Goal: Information Seeking & Learning: Learn about a topic

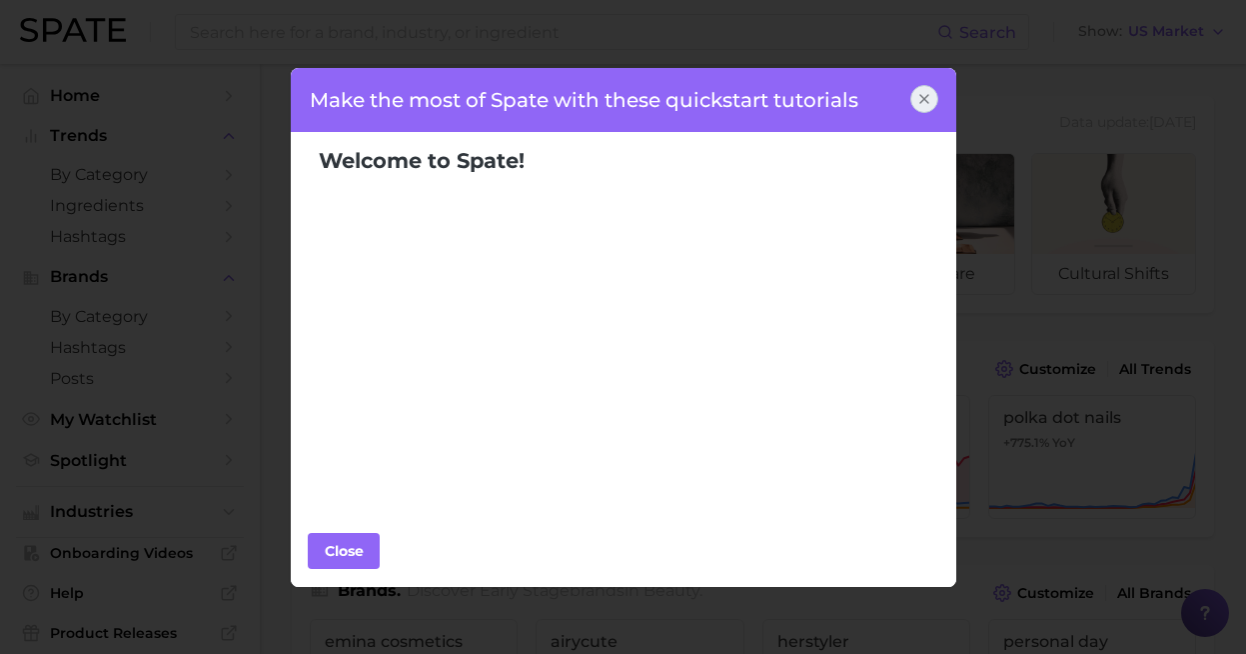
click at [924, 105] on icon at bounding box center [924, 99] width 16 height 16
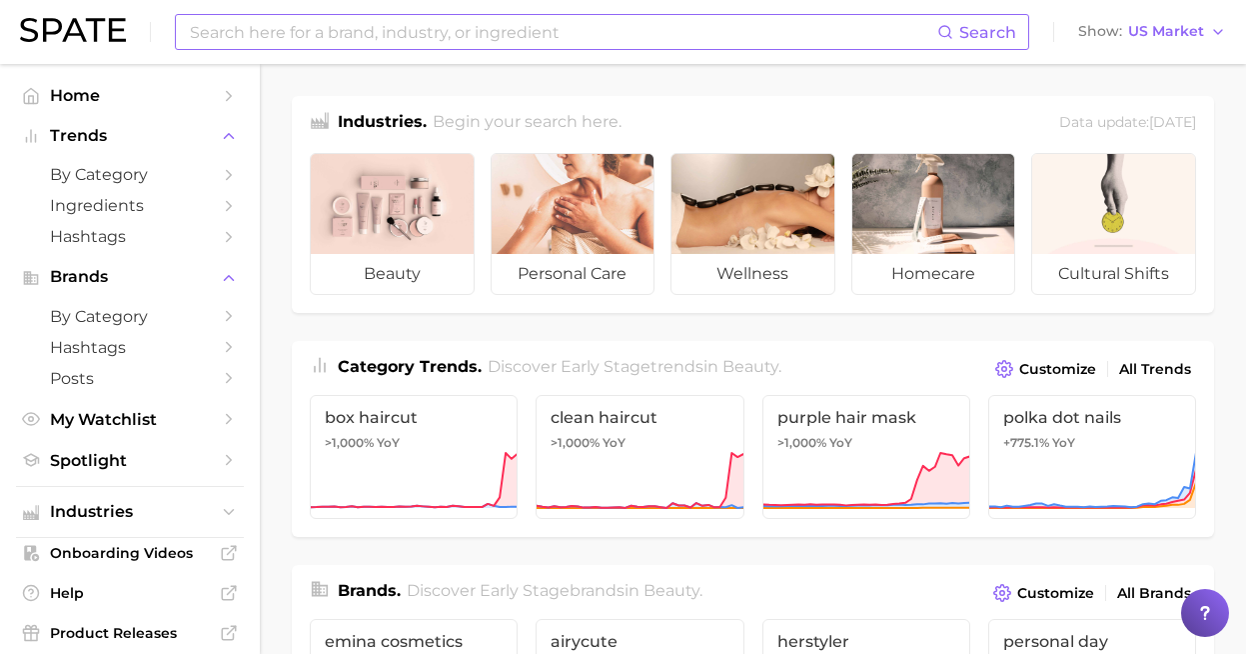
click at [642, 30] on input at bounding box center [562, 32] width 749 height 34
type input "microdose"
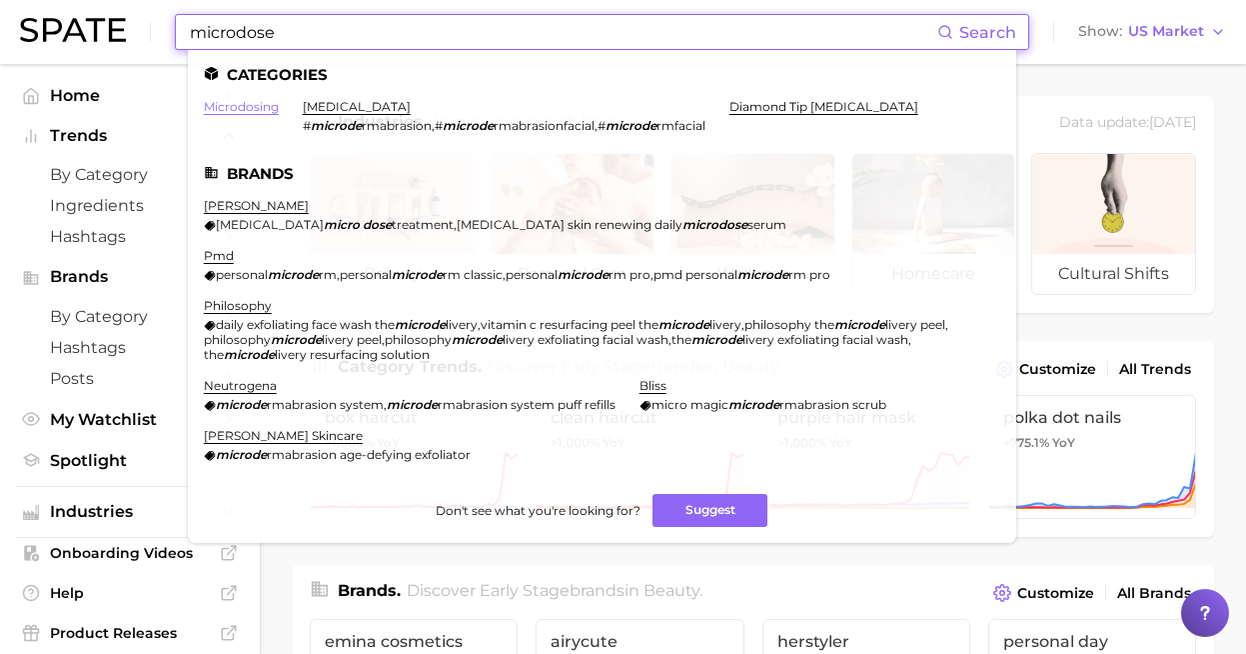
click at [241, 103] on link "microdosing" at bounding box center [241, 106] width 75 height 15
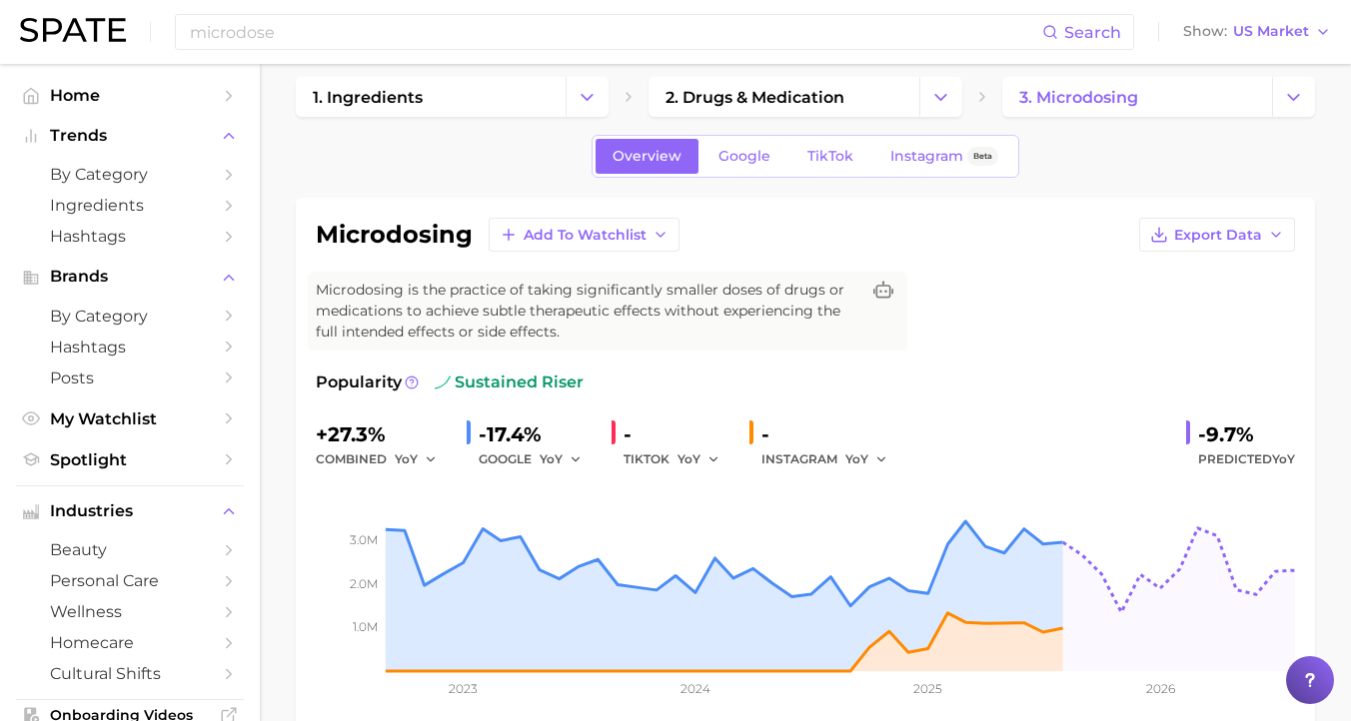
scroll to position [16, 0]
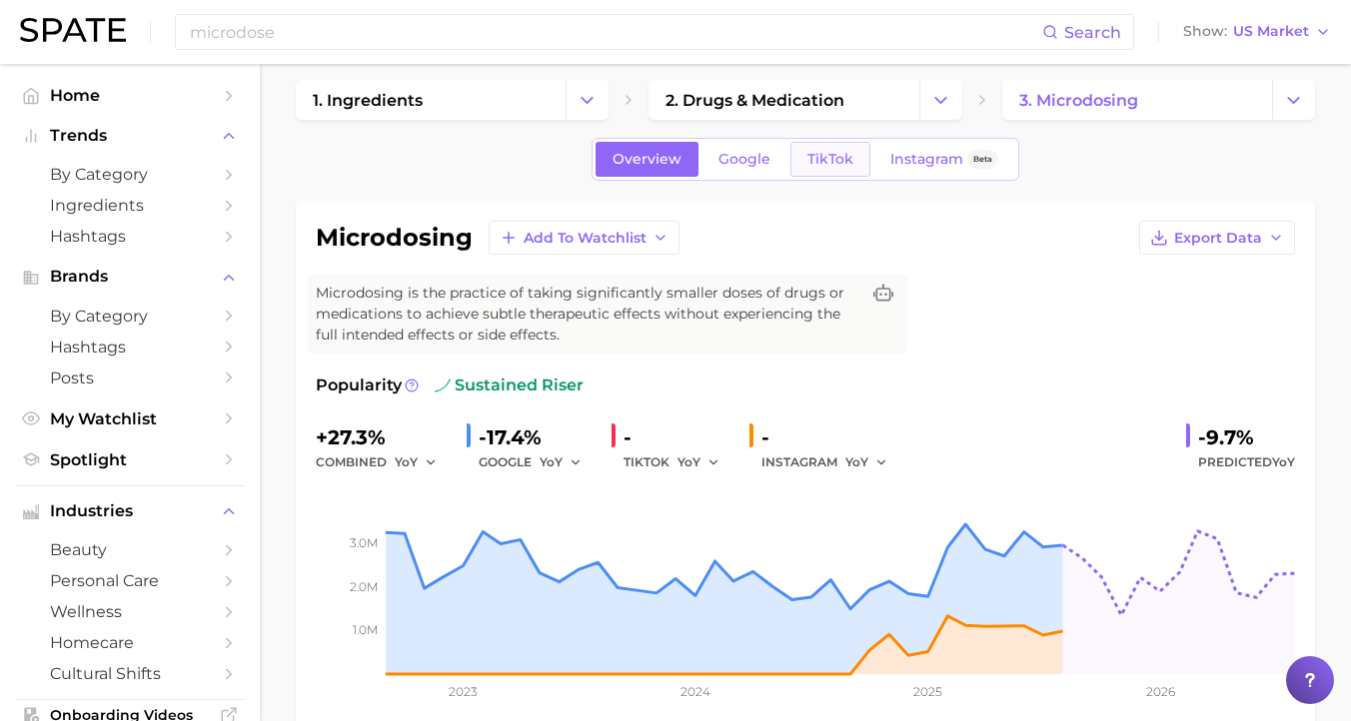
click at [834, 148] on link "TikTok" at bounding box center [830, 159] width 80 height 35
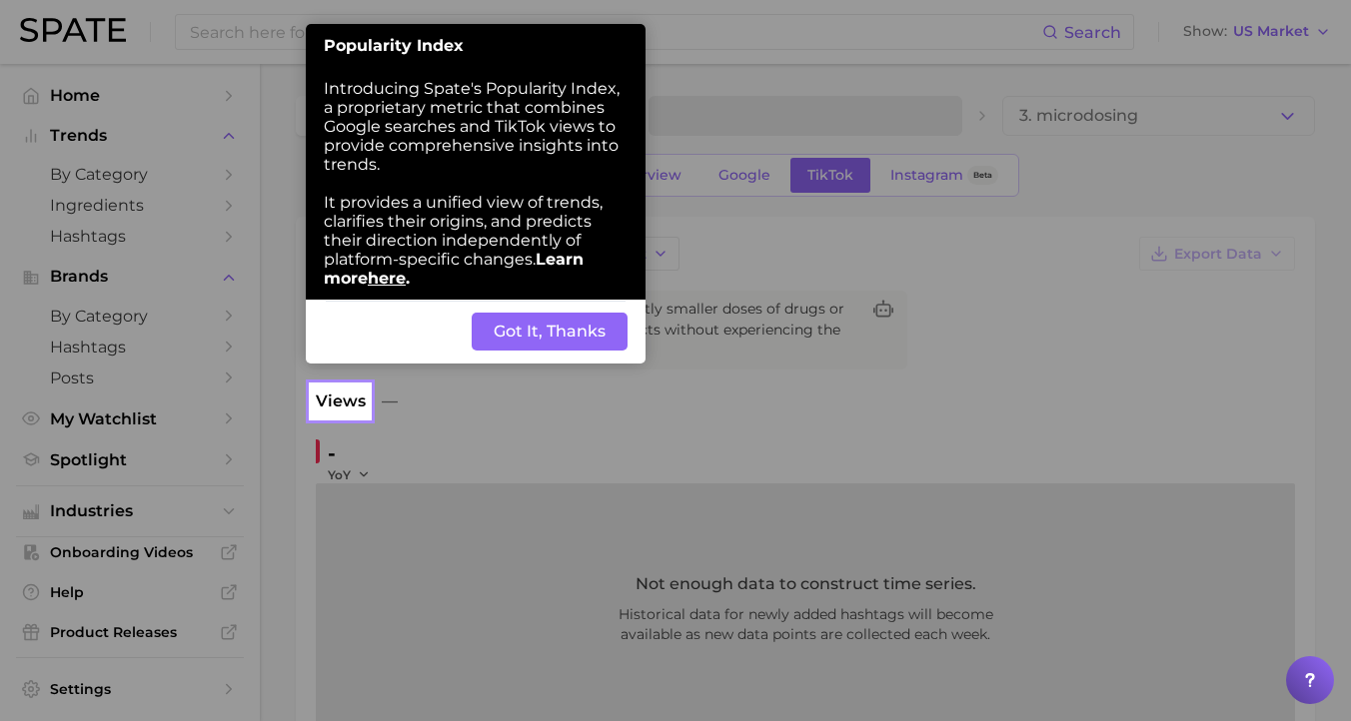
click at [535, 343] on button "Got It, Thanks" at bounding box center [550, 332] width 156 height 38
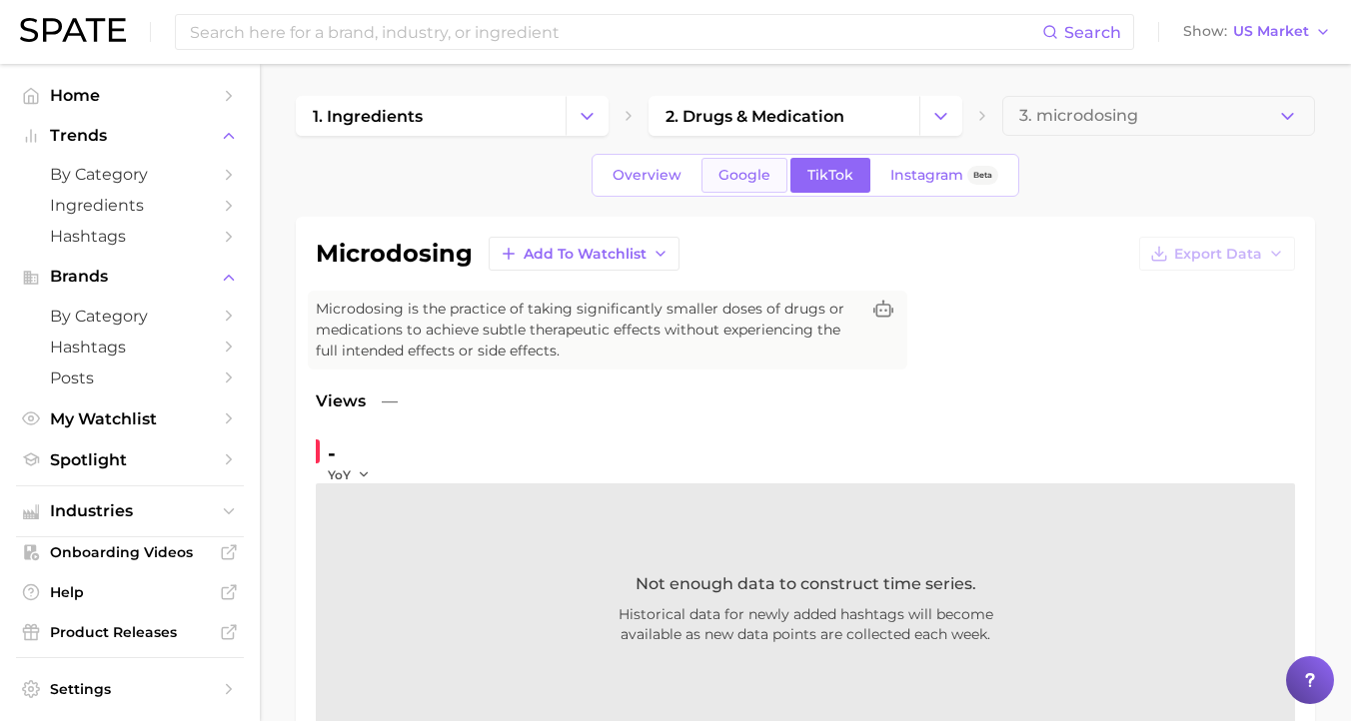
click at [751, 183] on span "Google" at bounding box center [744, 175] width 52 height 17
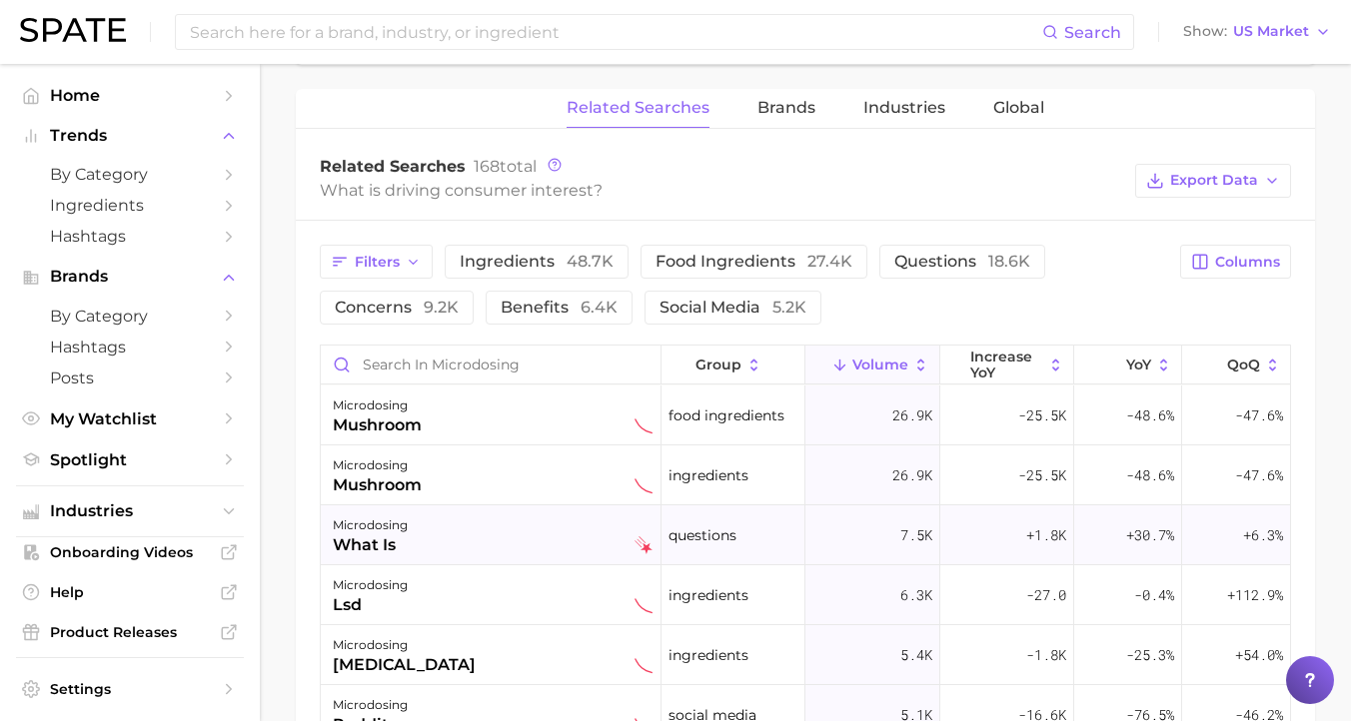
scroll to position [930, 0]
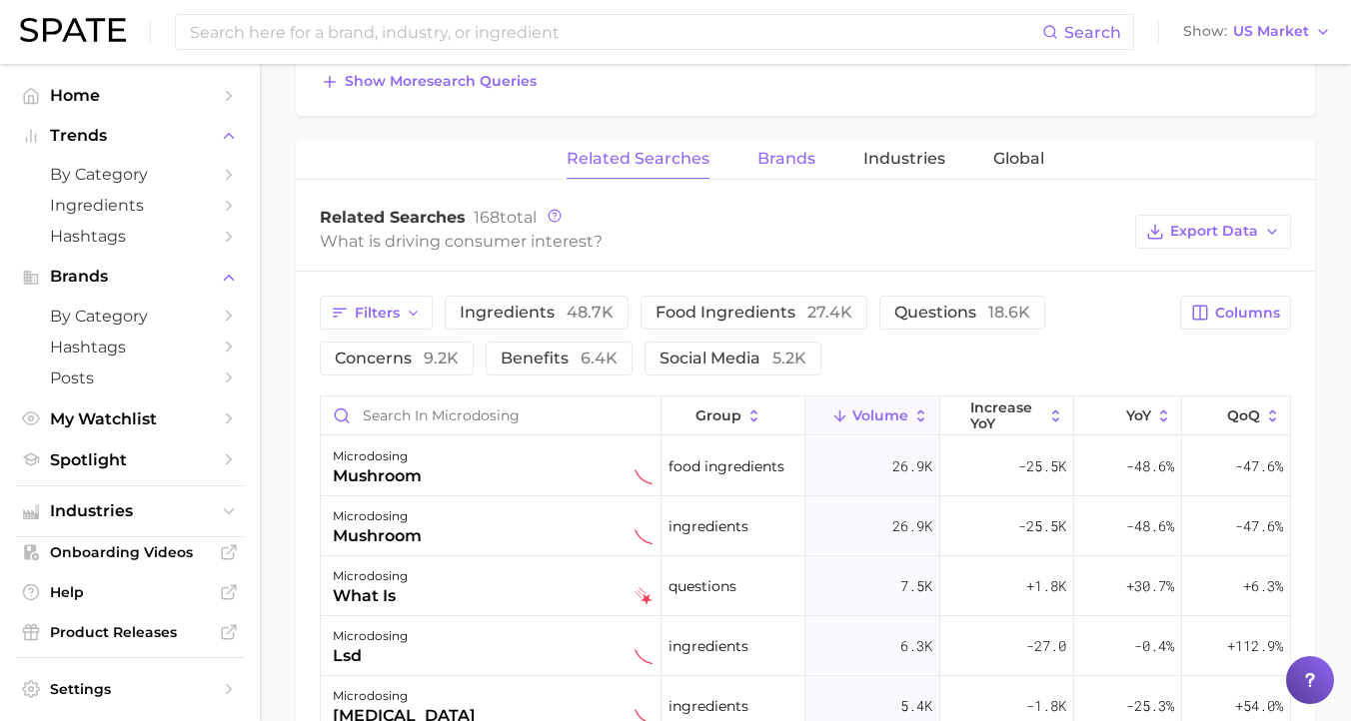
click at [791, 153] on span "Brands" at bounding box center [786, 159] width 58 height 18
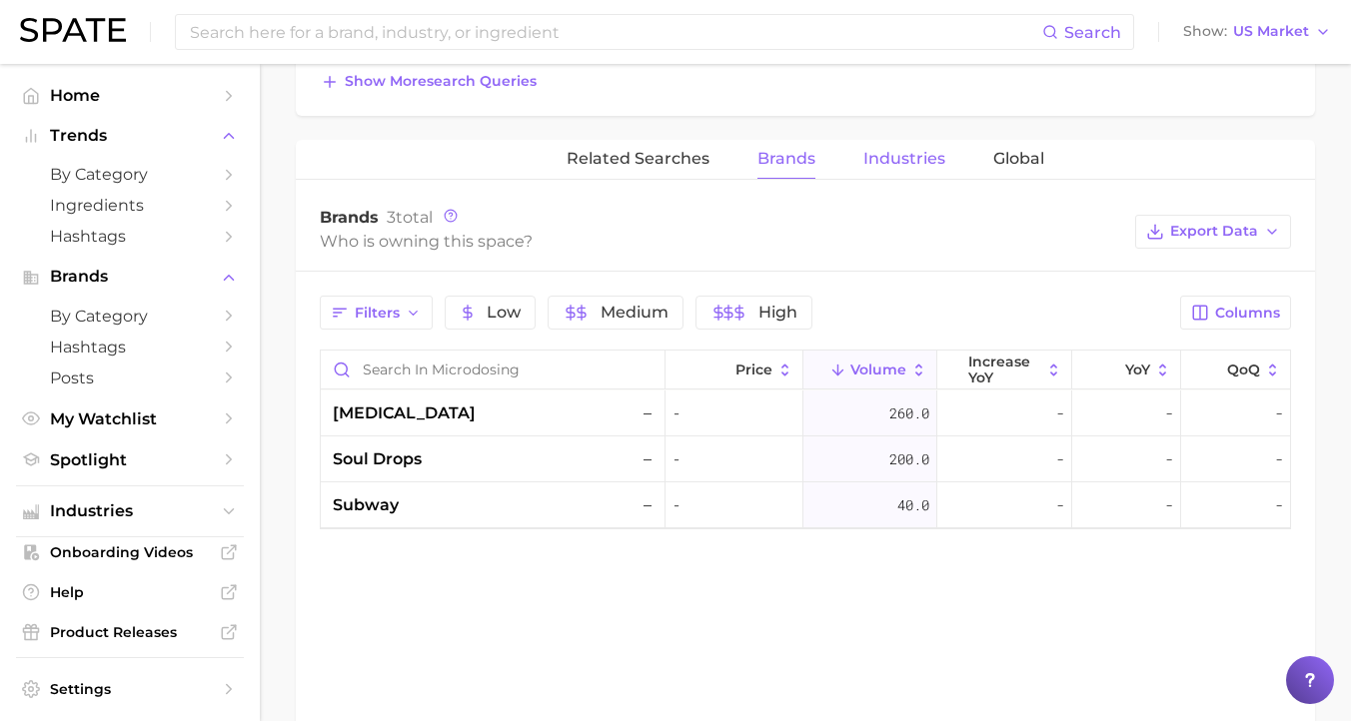
click at [908, 159] on span "Industries" at bounding box center [904, 159] width 82 height 18
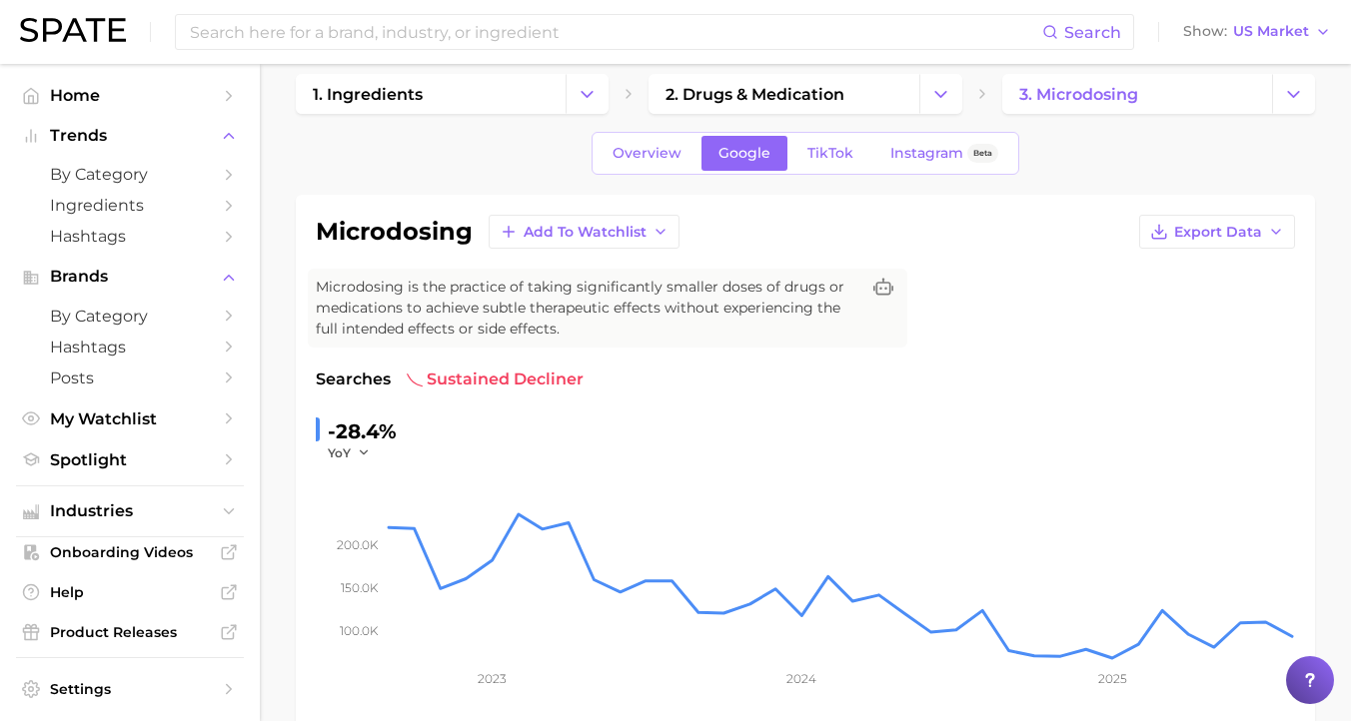
scroll to position [0, 0]
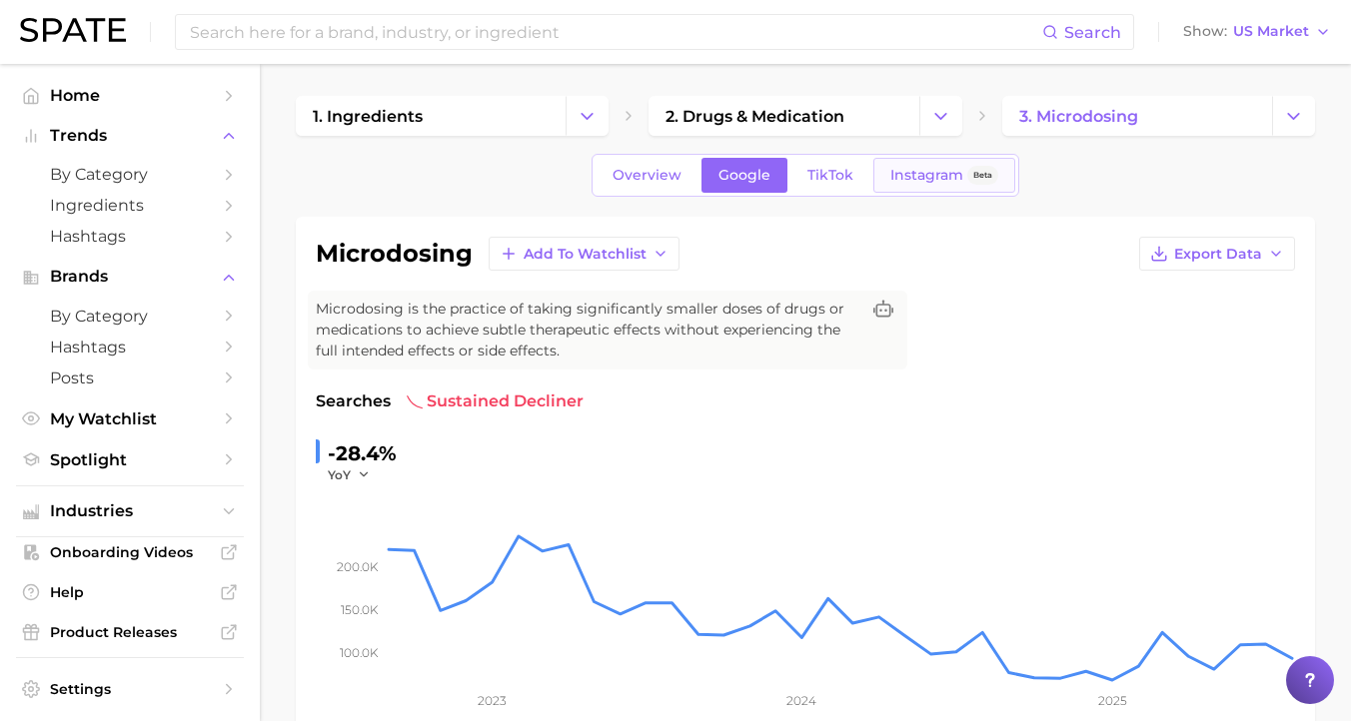
click at [935, 178] on span "Instagram" at bounding box center [926, 175] width 73 height 17
